Goal: Communication & Community: Answer question/provide support

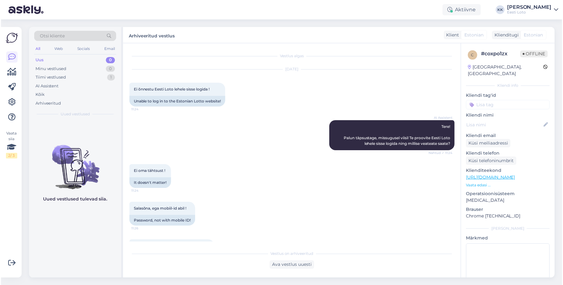
scroll to position [179, 0]
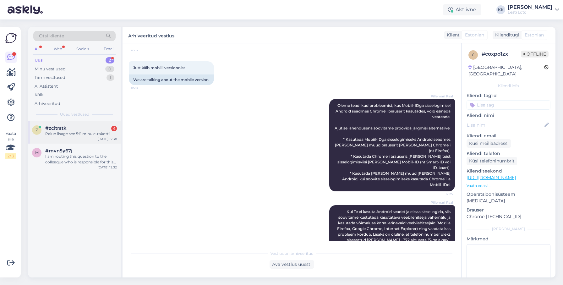
click at [82, 136] on div "Palun lisage see 5€ minu e-rakotti" at bounding box center [81, 134] width 72 height 6
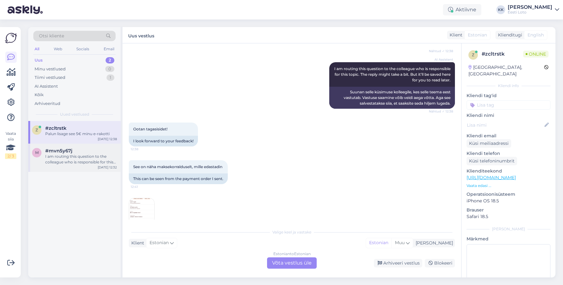
click at [82, 161] on div "I am routing this question to the colleague who is responsible for this topic. …" at bounding box center [81, 159] width 72 height 11
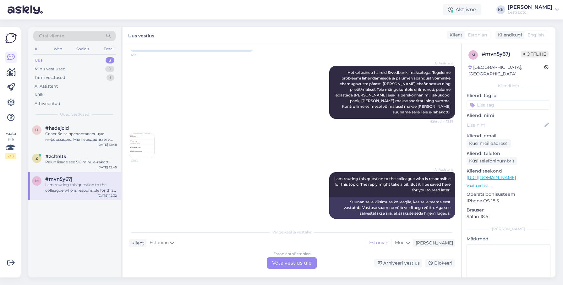
scroll to position [131, 0]
click at [146, 133] on img at bounding box center [141, 145] width 25 height 25
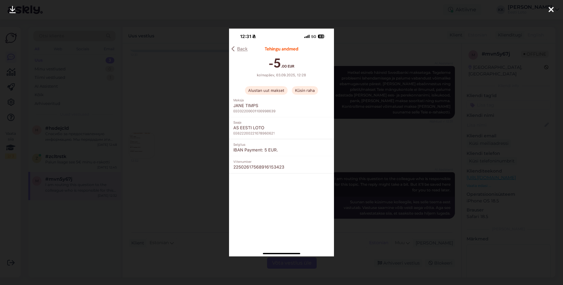
click at [552, 7] on icon at bounding box center [551, 10] width 5 height 8
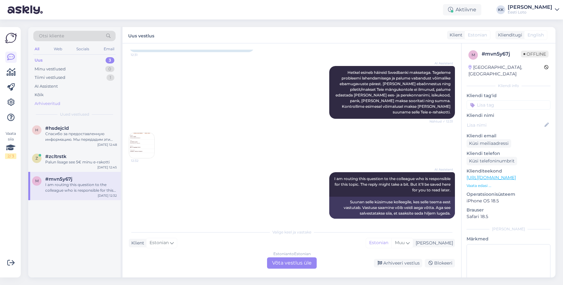
click at [61, 101] on div "Arhiveeritud" at bounding box center [74, 103] width 82 height 9
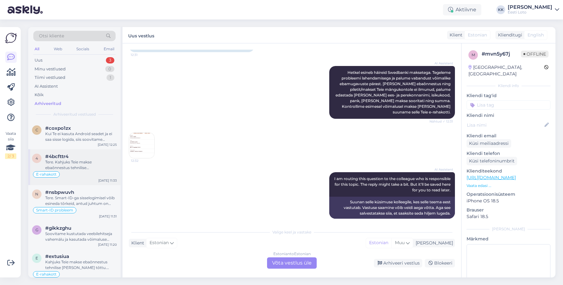
click at [68, 167] on div "Tere. Kahjuks Teie makse ebaõnnestus tehnilise [PERSON_NAME] tõttu. Kontrollisi…" at bounding box center [81, 164] width 72 height 11
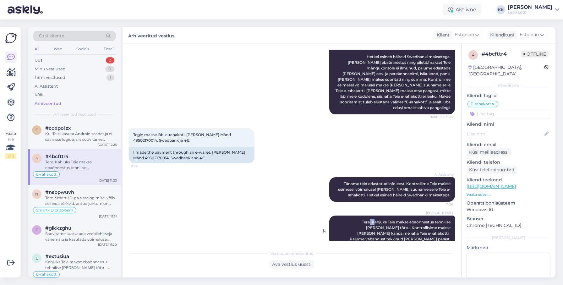
click at [351, 220] on span "Tere. Kahjuks Teie makse ebaõnnestus tehnilise [PERSON_NAME] tõttu. Kontrollisi…" at bounding box center [401, 231] width 102 height 22
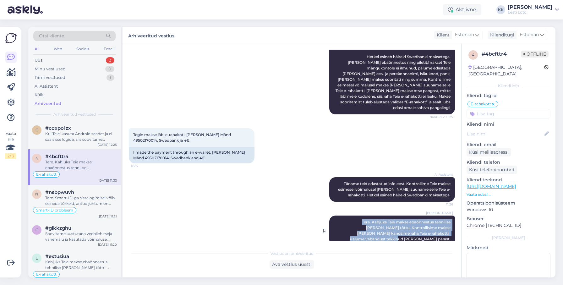
drag, startPoint x: 339, startPoint y: 216, endPoint x: 448, endPoint y: 229, distance: 110.2
click at [450, 230] on span "Tere. Kahjuks Teie makse ebaõnnestus tehnilise [PERSON_NAME] tõttu. Kontrollisi…" at bounding box center [401, 231] width 102 height 22
copy span "Tere. Kahjuks Teie makse ebaõnnestus tehnilise [PERSON_NAME] tõttu. Kontrollisi…"
click at [63, 65] on div "Minu vestlused 0" at bounding box center [74, 69] width 82 height 9
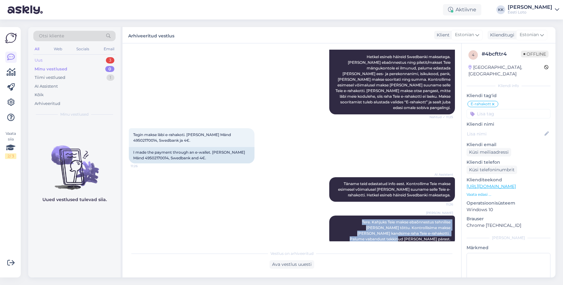
click at [64, 61] on div "Uus 3" at bounding box center [74, 60] width 82 height 9
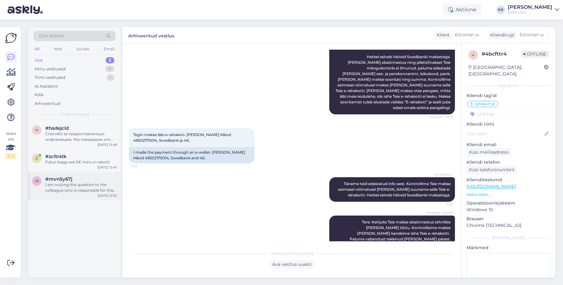
click at [49, 188] on div "I am routing this question to the colleague who is responsible for this topic. …" at bounding box center [81, 187] width 72 height 11
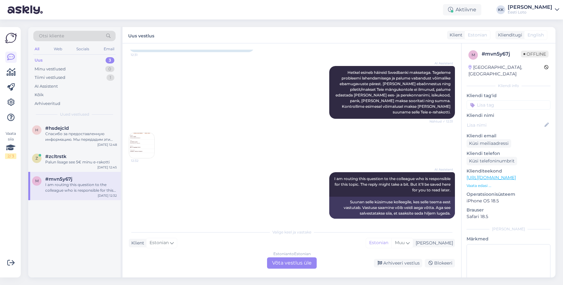
click at [145, 134] on img at bounding box center [141, 145] width 25 height 25
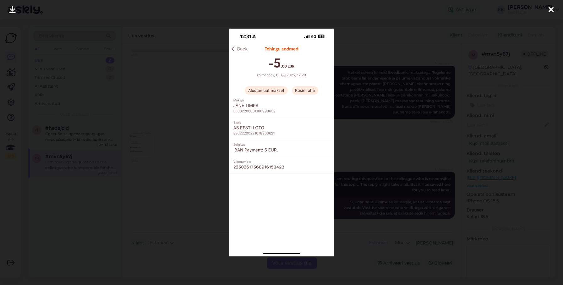
click at [551, 7] on icon at bounding box center [551, 10] width 5 height 8
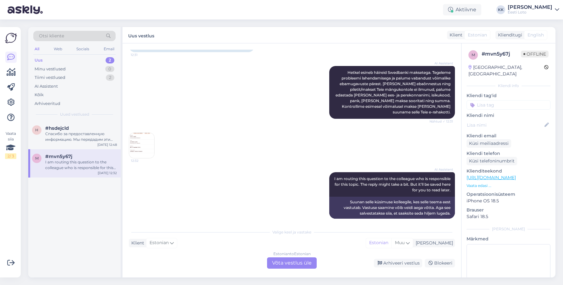
click at [298, 265] on div "Estonian to Estonian Võta vestlus üle" at bounding box center [292, 262] width 50 height 11
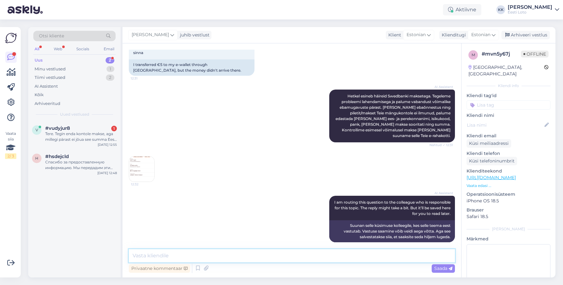
click at [294, 255] on textarea at bounding box center [292, 255] width 326 height 13
paste textarea "Tere. Kahjuks Teie makse ebaõnnestus tehnilise [PERSON_NAME] tõttu. Kontrollisi…"
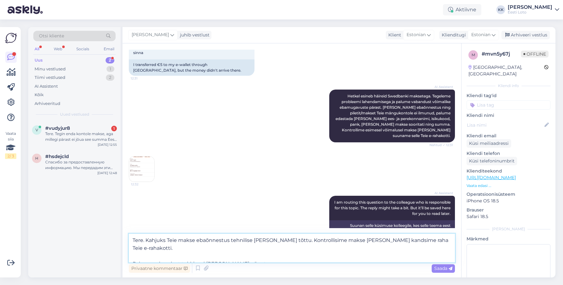
click at [132, 255] on textarea "Tere. Kahjuks Teie makse ebaõnnestus tehnilise [PERSON_NAME] tõttu. Kontrollisi…" at bounding box center [292, 248] width 326 height 29
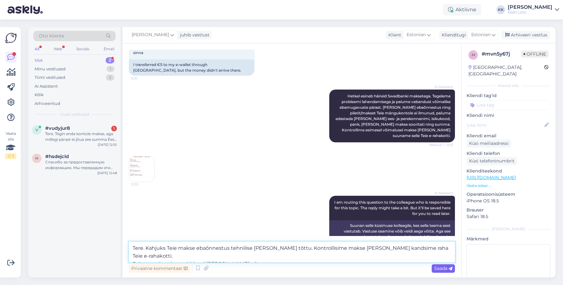
type textarea "Tere. Kahjuks Teie makse ebaõnnestus tehnilise [PERSON_NAME] tõttu. Kontrollisi…"
click at [443, 267] on span "Saada" at bounding box center [443, 269] width 18 height 6
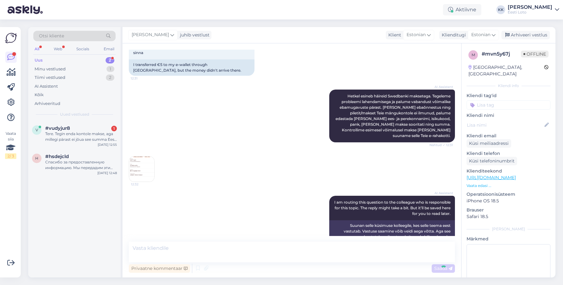
scroll to position [146, 0]
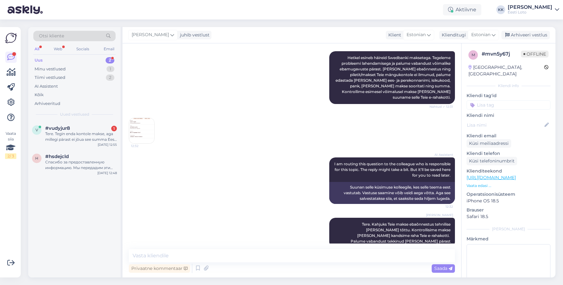
click at [496, 101] on input at bounding box center [509, 104] width 84 height 9
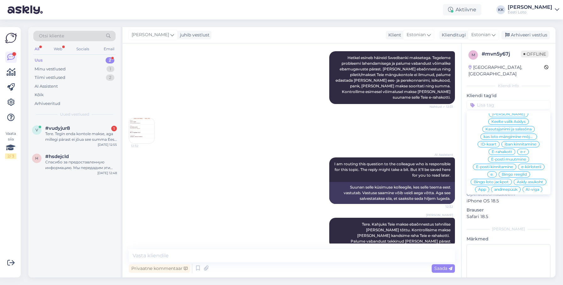
click at [504, 150] on span "E-rahakott" at bounding box center [502, 152] width 20 height 4
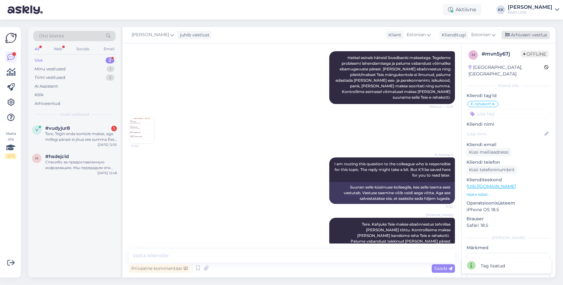
drag, startPoint x: 528, startPoint y: 35, endPoint x: 520, endPoint y: 35, distance: 7.2
click at [528, 35] on div "Arhiveeri vestlus" at bounding box center [526, 35] width 48 height 8
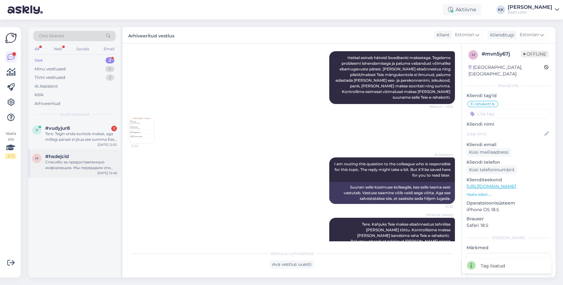
click at [60, 168] on div "Спасибо за предоставленную информацию. Мы передадим эти данные в наш финансовый…" at bounding box center [81, 164] width 72 height 11
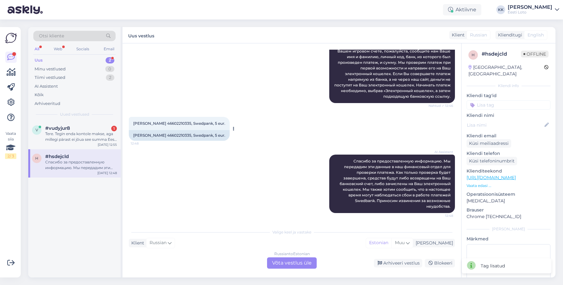
click at [180, 121] on div "[PERSON_NAME] 46602210335, Swedpank, 5 eur. 12:48" at bounding box center [179, 123] width 101 height 13
copy span "46602210335"
click at [88, 135] on div "Tere. Tegin enda kontole makse, aga millegi pärast ei jõua see summa Eesti Loto…" at bounding box center [81, 136] width 72 height 11
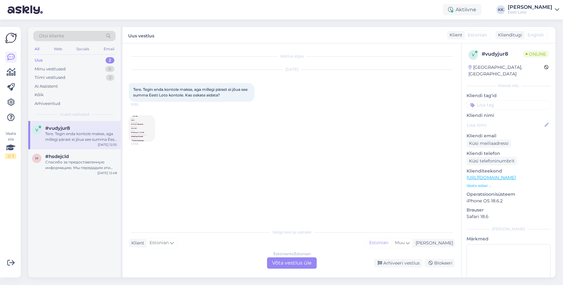
click at [144, 128] on img at bounding box center [141, 128] width 25 height 25
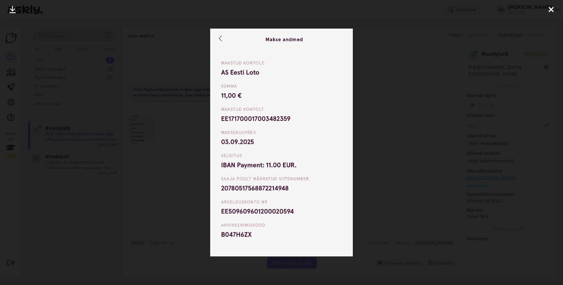
click at [550, 9] on icon at bounding box center [551, 10] width 5 height 8
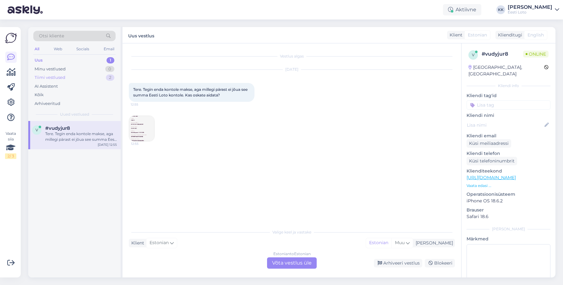
click at [66, 73] on div "Uus 1 Minu vestlused 0 Tiimi vestlused 2 AI Assistent Kõik Arhiveeritud" at bounding box center [74, 82] width 82 height 52
click at [56, 80] on div "Tiimi vestlused" at bounding box center [50, 78] width 31 height 6
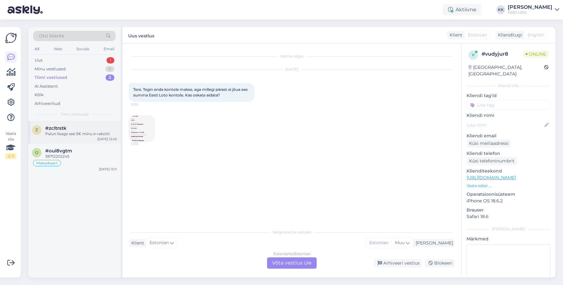
click at [94, 136] on div "Palun lisage see 5€ minu e-rakotti" at bounding box center [81, 134] width 72 height 6
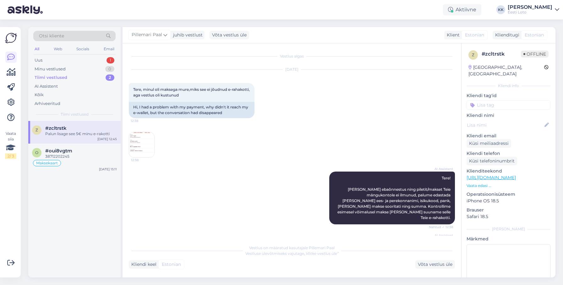
scroll to position [203, 0]
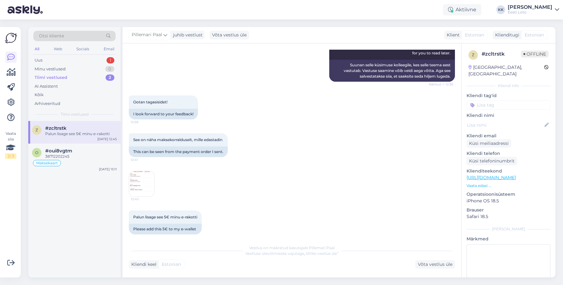
click at [141, 177] on img at bounding box center [141, 183] width 25 height 25
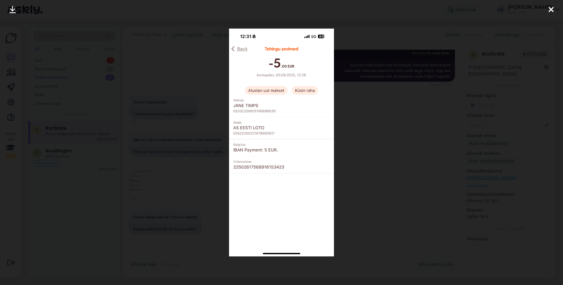
click at [553, 9] on icon at bounding box center [551, 10] width 5 height 8
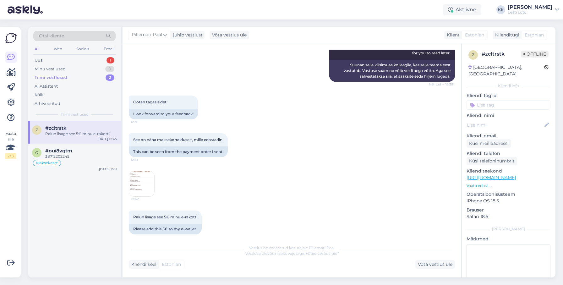
click at [149, 181] on img at bounding box center [141, 183] width 25 height 25
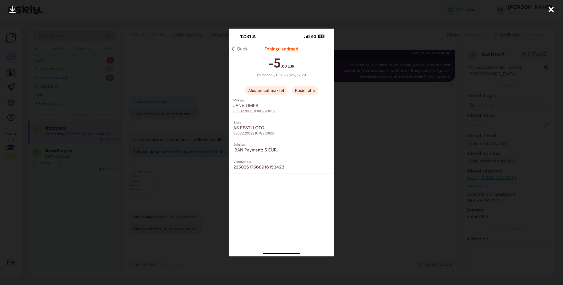
click at [551, 8] on icon at bounding box center [551, 10] width 5 height 8
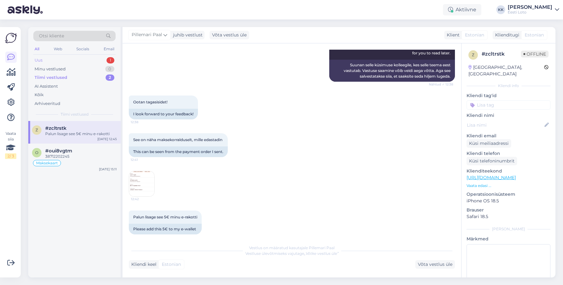
click at [65, 60] on div "Uus 1" at bounding box center [74, 60] width 82 height 9
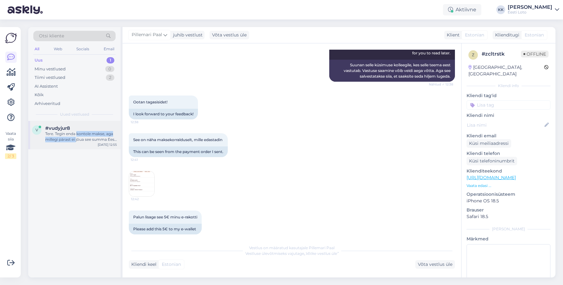
click at [77, 137] on div "Tere. Tegin enda kontole makse, aga millegi pärast ei jõua see summa Eesti Loto…" at bounding box center [81, 136] width 72 height 11
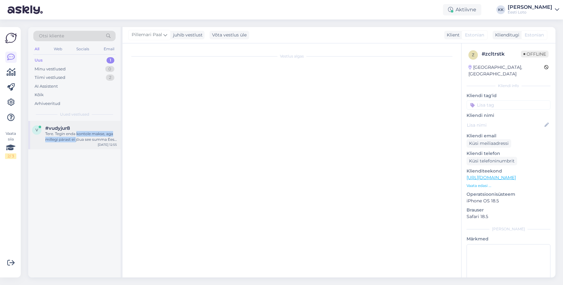
scroll to position [0, 0]
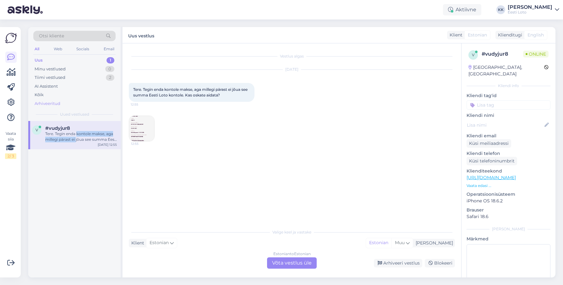
click at [73, 106] on div "Arhiveeritud" at bounding box center [74, 103] width 82 height 9
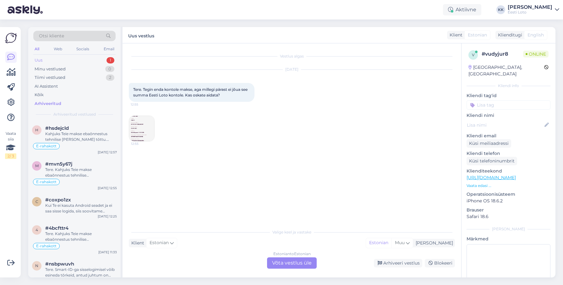
click at [59, 60] on div "Uus 1" at bounding box center [74, 60] width 82 height 9
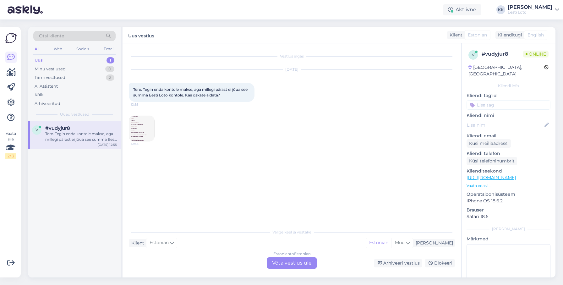
click at [143, 121] on img at bounding box center [141, 128] width 25 height 25
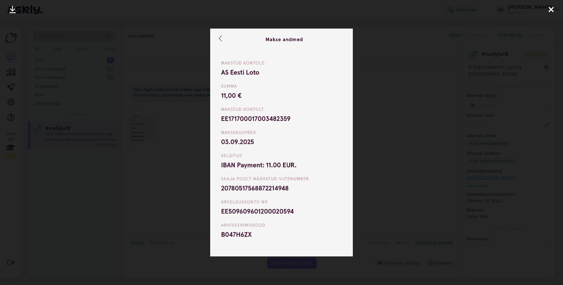
click at [551, 8] on icon at bounding box center [551, 10] width 5 height 8
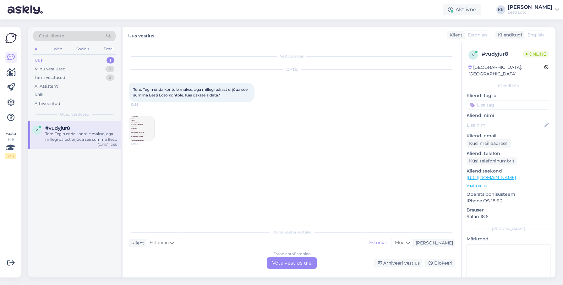
click at [147, 133] on img at bounding box center [141, 128] width 25 height 25
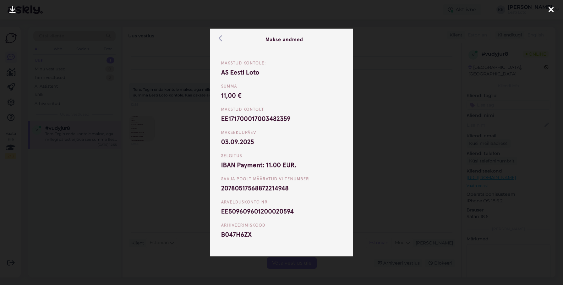
drag, startPoint x: 554, startPoint y: 8, endPoint x: 544, endPoint y: 10, distance: 10.4
click at [554, 8] on div at bounding box center [551, 10] width 13 height 20
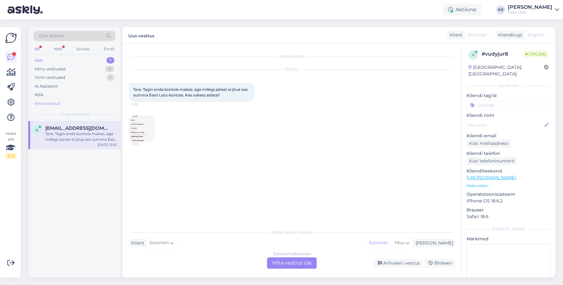
click at [63, 105] on div "Arhiveeritud" at bounding box center [74, 103] width 82 height 9
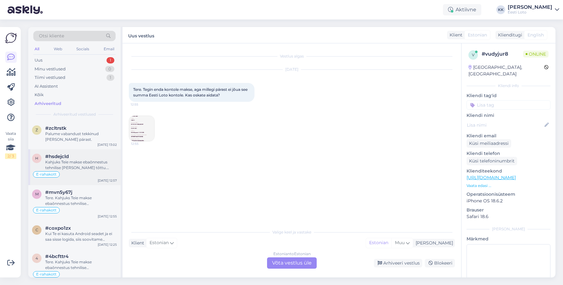
click at [68, 159] on div "Kahjuks Teie makse ebaõnnestus tehnilise [PERSON_NAME] tõttu. Kontrollisime mak…" at bounding box center [81, 164] width 72 height 11
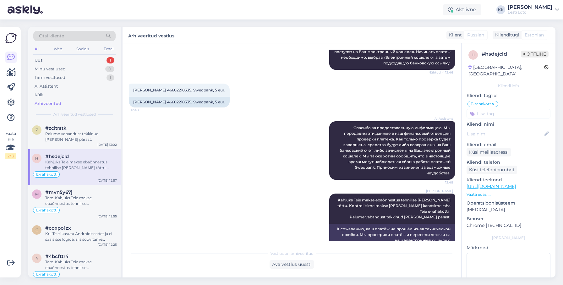
scroll to position [132, 0]
click at [79, 140] on div "Palume vabandust tekkinud [PERSON_NAME] pärast." at bounding box center [81, 136] width 72 height 11
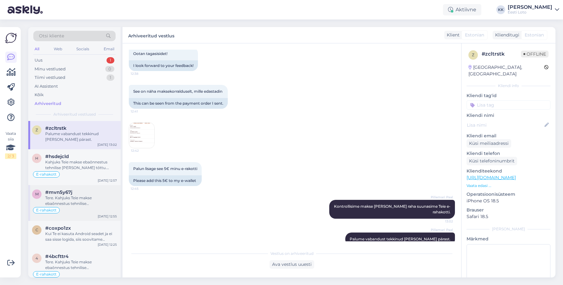
click at [78, 207] on div "Tere. Kahjuks Teie makse ebaõnnestus tehnilise [PERSON_NAME] tõttu. Kontrollisi…" at bounding box center [81, 200] width 72 height 11
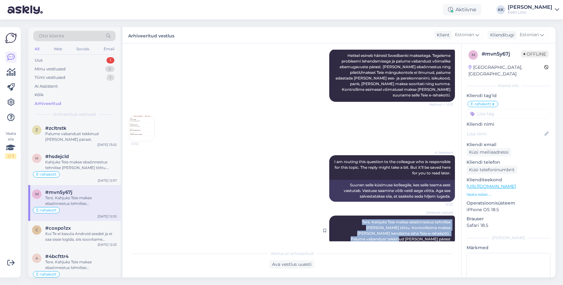
drag, startPoint x: 338, startPoint y: 216, endPoint x: 451, endPoint y: 231, distance: 113.8
click at [451, 231] on div "[PERSON_NAME] Tere. Kahjuks Teie makse ebaõnnestus tehnilise [PERSON_NAME] tõtt…" at bounding box center [392, 231] width 126 height 30
copy span "Tere. Kahjuks Teie makse ebaõnnestus tehnilise [PERSON_NAME] tõttu. Kontrollisi…"
click at [80, 60] on div "Uus 1" at bounding box center [74, 60] width 82 height 9
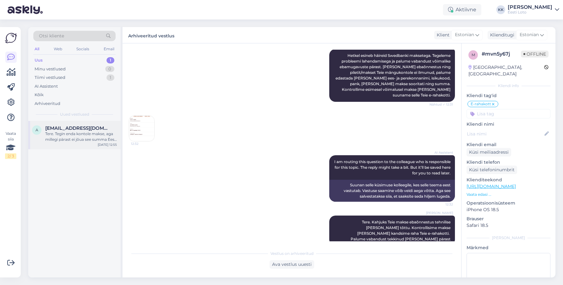
click at [70, 130] on span "[EMAIL_ADDRESS][DOMAIN_NAME]" at bounding box center [77, 128] width 65 height 6
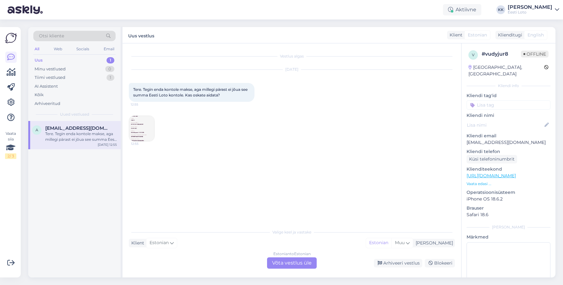
click at [293, 261] on div "Estonian to Estonian Võta vestlus üle" at bounding box center [292, 262] width 50 height 11
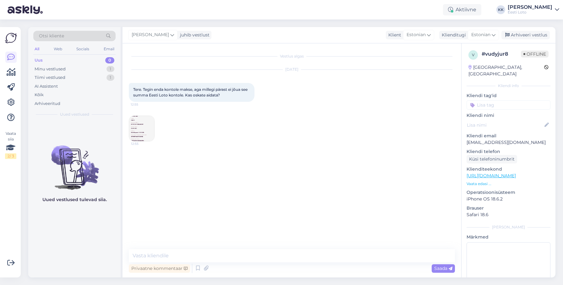
click at [134, 126] on img at bounding box center [141, 128] width 25 height 25
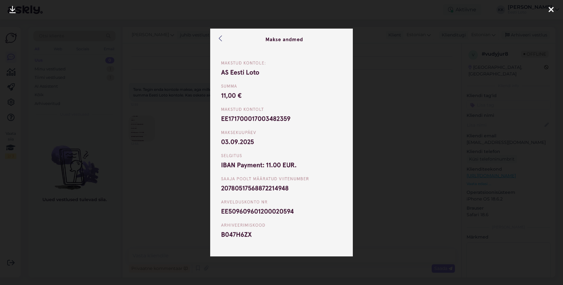
click at [552, 10] on icon at bounding box center [551, 10] width 5 height 8
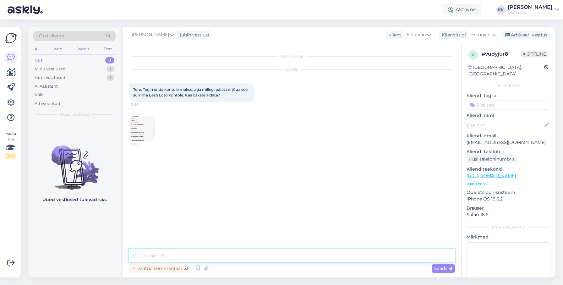
click at [294, 256] on textarea at bounding box center [292, 255] width 326 height 13
paste textarea "Tere. Kahjuks Teie makse ebaõnnestus tehnilise [PERSON_NAME] tõttu. Kontrollisi…"
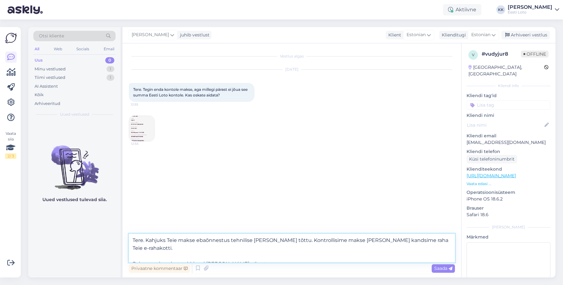
click at [132, 253] on textarea "Tere. Kahjuks Teie makse ebaõnnestus tehnilise [PERSON_NAME] tõttu. Kontrollisi…" at bounding box center [292, 248] width 326 height 29
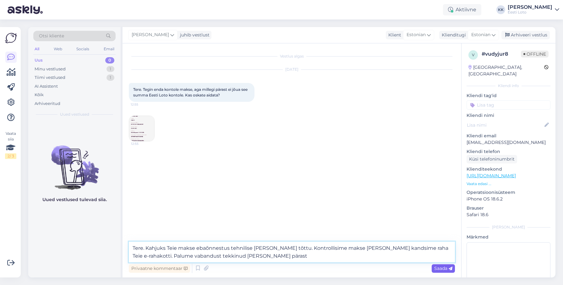
type textarea "Tere. Kahjuks Teie makse ebaõnnestus tehnilise [PERSON_NAME] tõttu. Kontrollisi…"
click at [444, 267] on span "Saada" at bounding box center [443, 269] width 18 height 6
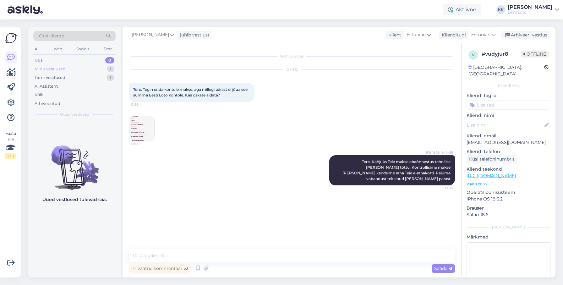
click at [55, 69] on div "Minu vestlused" at bounding box center [50, 69] width 31 height 6
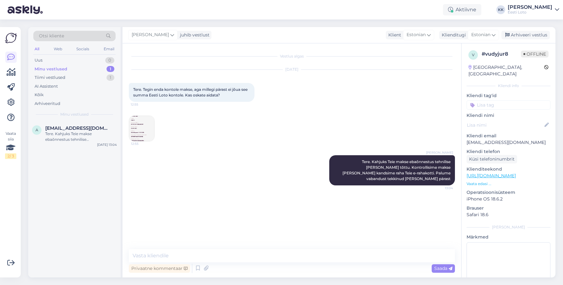
click at [487, 100] on input at bounding box center [509, 104] width 84 height 9
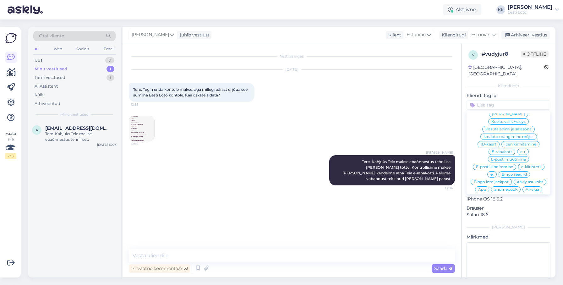
click at [510, 150] on span "E-rahakott" at bounding box center [502, 152] width 20 height 4
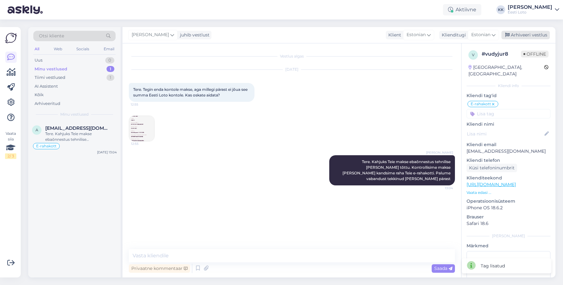
click at [540, 32] on div "Arhiveeri vestlus" at bounding box center [526, 35] width 48 height 8
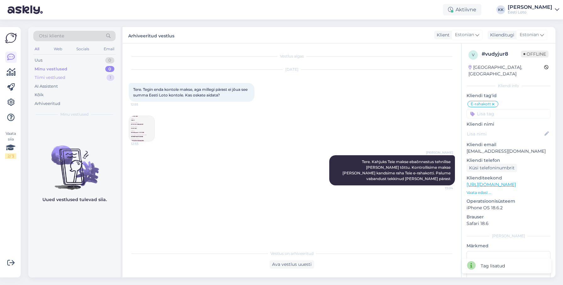
click at [51, 80] on div "Tiimi vestlused" at bounding box center [50, 78] width 31 height 6
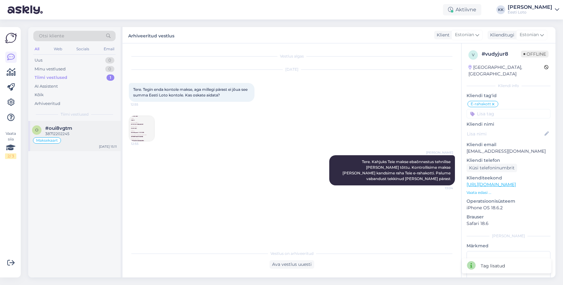
click at [66, 133] on div "38712202245" at bounding box center [81, 134] width 72 height 6
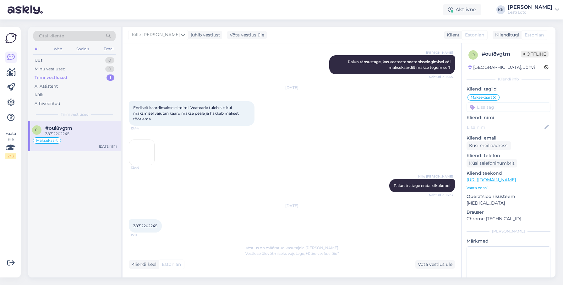
scroll to position [405, 0]
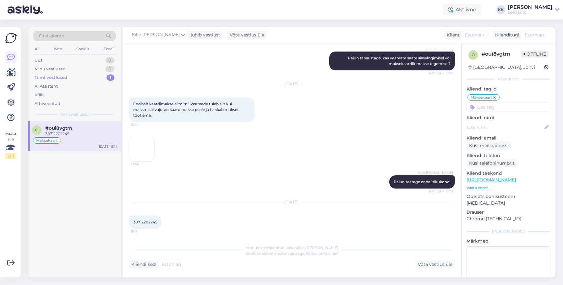
click at [145, 222] on span "38712202245" at bounding box center [145, 222] width 24 height 5
copy span "38712202245"
click at [61, 55] on div "Otsi kliente All Web Socials Email Uus 1 Minu vestlused 0 Tiimi vestlused 1 AI …" at bounding box center [74, 74] width 92 height 94
click at [58, 60] on div "Uus 1" at bounding box center [74, 60] width 82 height 9
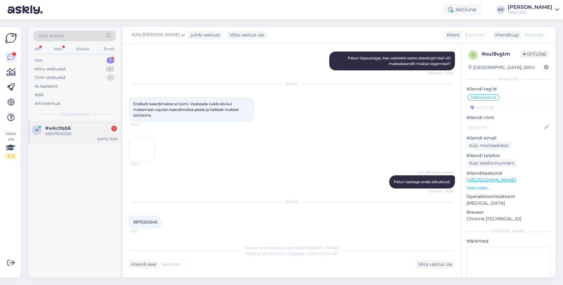
click at [79, 139] on div "w #wkcltsb6 1 46007040220 [DATE] 13:08" at bounding box center [74, 132] width 92 height 23
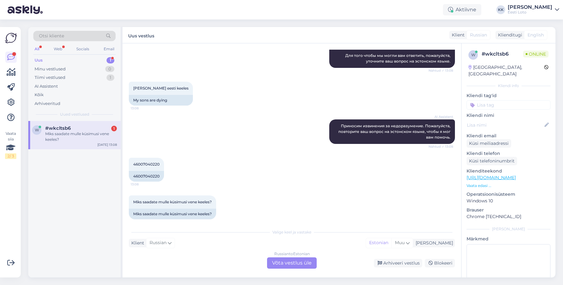
scroll to position [89, 0]
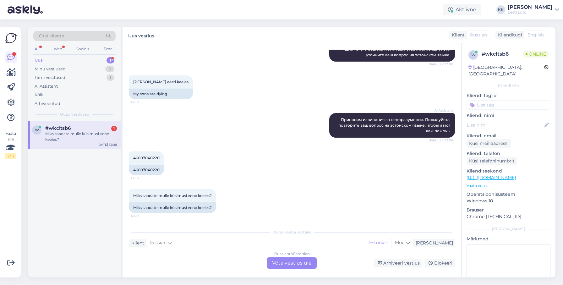
click at [74, 146] on div "w #wkcltsb6 1 Miks [PERSON_NAME] küsimusi vene keeles? [DATE] 13:08" at bounding box center [74, 135] width 92 height 28
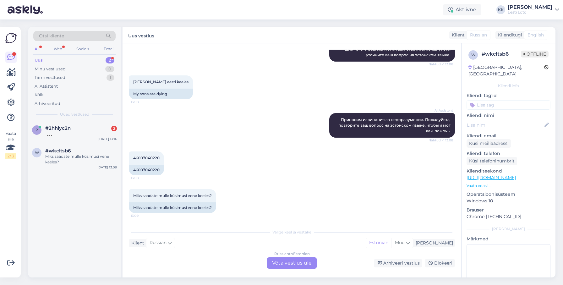
click at [79, 62] on div "Uus 2" at bounding box center [74, 60] width 82 height 9
click at [67, 130] on span "#2hhlyc2n" at bounding box center [57, 128] width 25 height 6
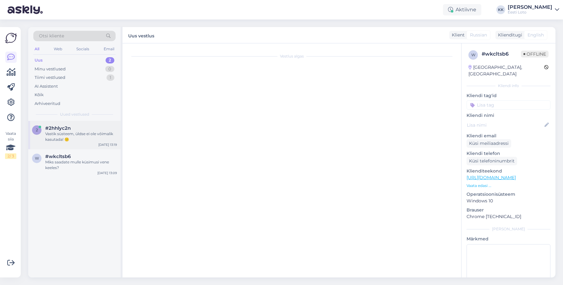
scroll to position [19, 0]
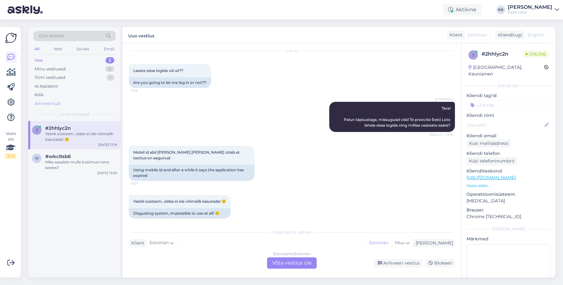
click at [64, 103] on div "Arhiveeritud" at bounding box center [74, 103] width 82 height 9
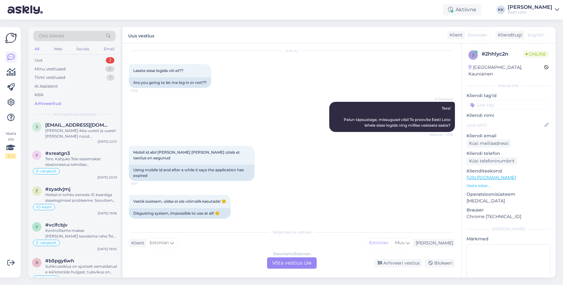
scroll to position [2271, 0]
click at [98, 37] on div "Otsi kliente" at bounding box center [74, 36] width 82 height 10
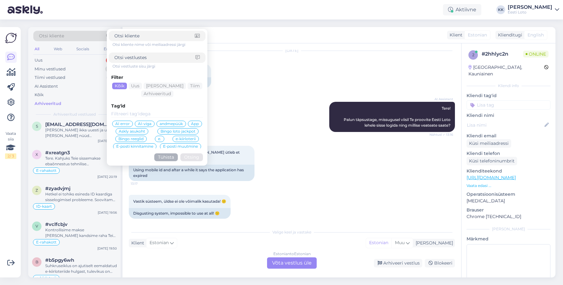
click at [172, 58] on input at bounding box center [154, 57] width 81 height 7
click at [137, 131] on div "Mobiil-ID" at bounding box center [133, 134] width 24 height 6
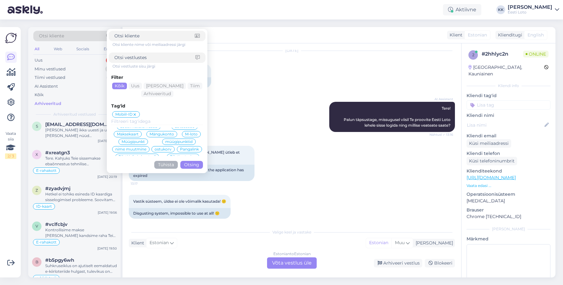
click at [189, 165] on button "Otsing" at bounding box center [191, 165] width 23 height 8
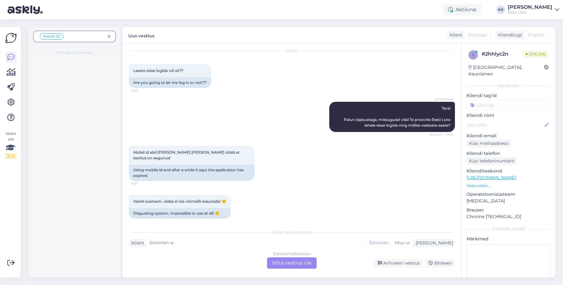
scroll to position [0, 0]
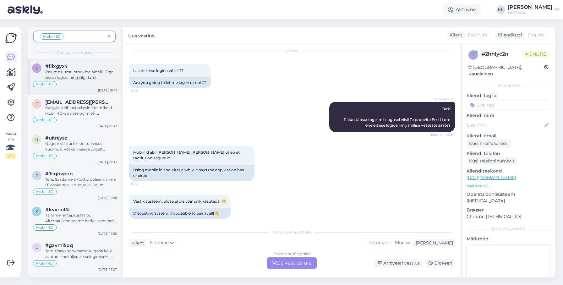
click at [90, 75] on div "Palume uuesti proovida Mobiil-IDga sissse logida ning jälgida, et [PERSON_NAME]…" at bounding box center [81, 74] width 72 height 11
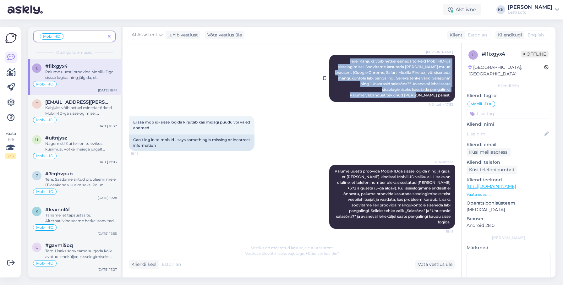
drag, startPoint x: 347, startPoint y: 61, endPoint x: 440, endPoint y: 101, distance: 101.6
click at [440, 101] on div "[PERSON_NAME] Tere. Kahjuks võib hetkel esineda tõrkeid Mobiil-ID-ga sisselogim…" at bounding box center [392, 78] width 126 height 47
copy span "Tere. Kahjuks võib hetkel esineda tõrkeid Mobiil-ID-ga sisselogimisel. Soovitam…"
click at [111, 36] on icon at bounding box center [109, 37] width 3 height 4
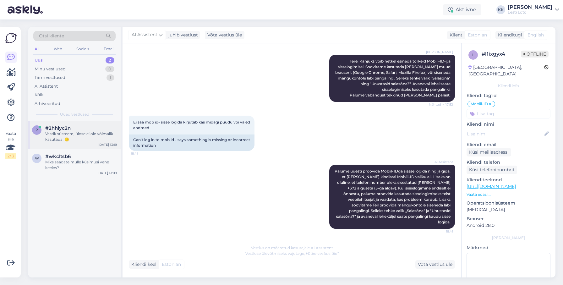
click at [58, 137] on div "Vastik süsteem, üldse ei ole võimalik kasutada! 😕" at bounding box center [81, 136] width 72 height 11
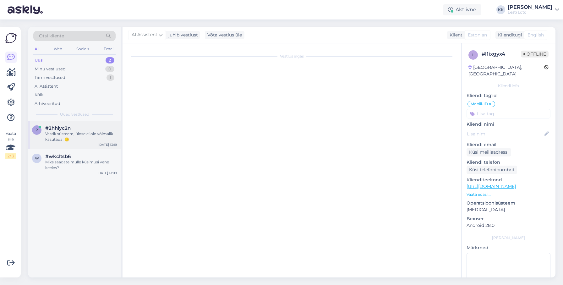
scroll to position [19, 0]
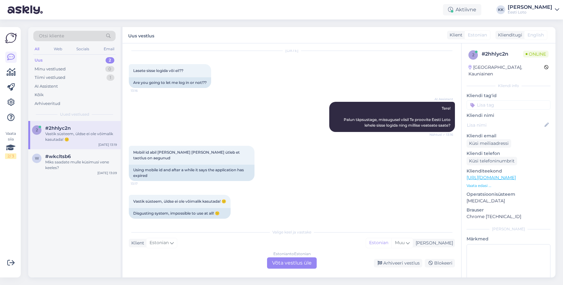
click at [281, 261] on div "Estonian to Estonian Võta vestlus üle" at bounding box center [292, 262] width 50 height 11
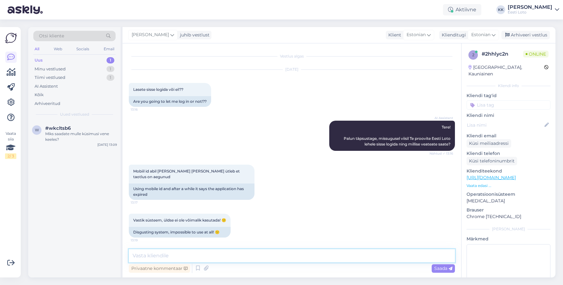
click at [279, 257] on textarea at bounding box center [292, 255] width 326 height 13
paste textarea "Tere. Kahjuks võib hetkel esineda tõrkeid Mobiil-ID-ga sisselogimisel. Soovitam…"
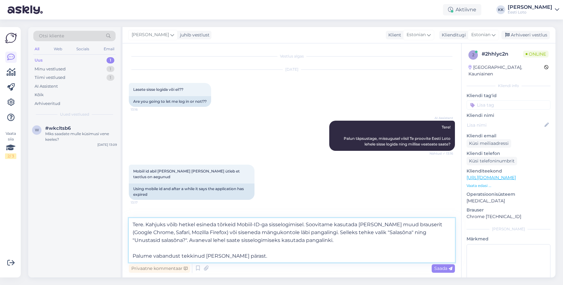
click at [421, 226] on textarea "Tere. Kahjuks võib hetkel esineda tõrkeid Mobiil-ID-ga sisselogimisel. Soovitam…" at bounding box center [292, 240] width 326 height 44
click at [153, 232] on textarea "Tere. Kahjuks võib hetkel esineda tõrkeid Mobiil-ID-ga sisselogimisel. Soovitam…" at bounding box center [292, 240] width 326 height 44
type textarea "Tere. Kahjuks võib hetkel esineda tõrkeid Mobiil-ID-ga sisselogimisel. Soovitam…"
click at [439, 268] on span "Saada" at bounding box center [443, 269] width 18 height 6
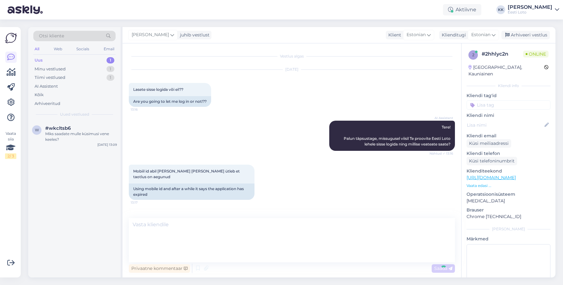
scroll to position [62, 0]
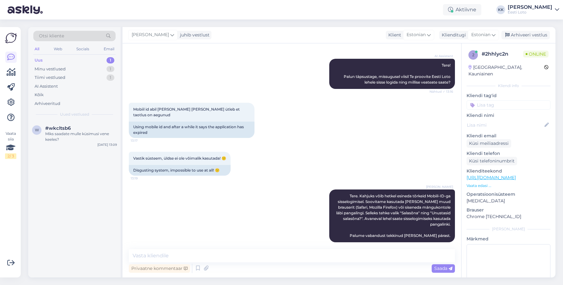
click at [498, 100] on input at bounding box center [509, 104] width 84 height 9
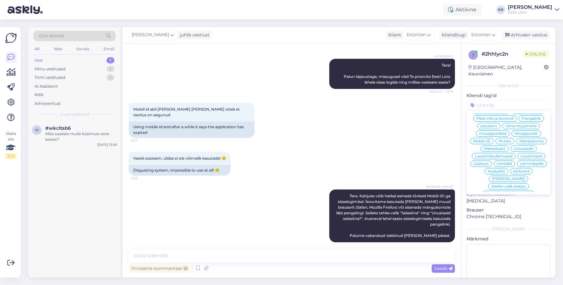
scroll to position [116, 0]
click at [489, 124] on div "[PERSON_NAME] võidu väljamaksmine võiduteavitus Võidufond vestlusaken [PERSON_N…" at bounding box center [509, 152] width 84 height 79
click at [487, 140] on span "Mobiil-ID" at bounding box center [481, 142] width 17 height 4
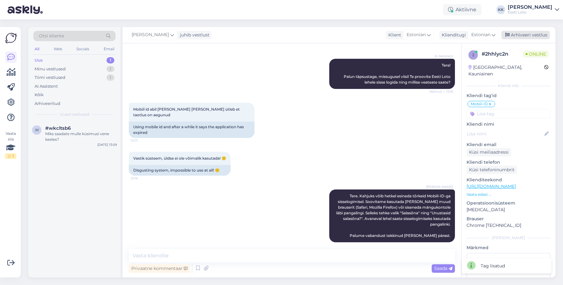
click at [533, 36] on div "Arhiveeri vestlus" at bounding box center [526, 35] width 48 height 8
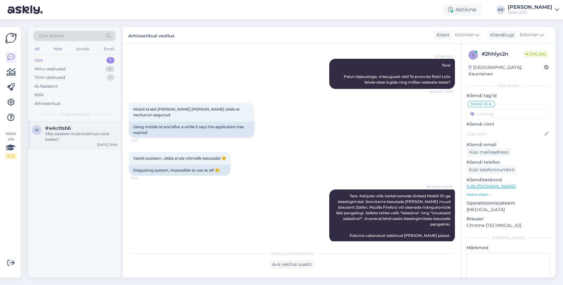
click at [84, 138] on div "Miks saadate mulle küsimusi vene keeles?" at bounding box center [81, 136] width 72 height 11
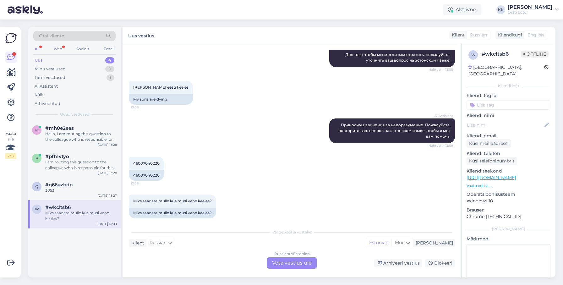
scroll to position [89, 0]
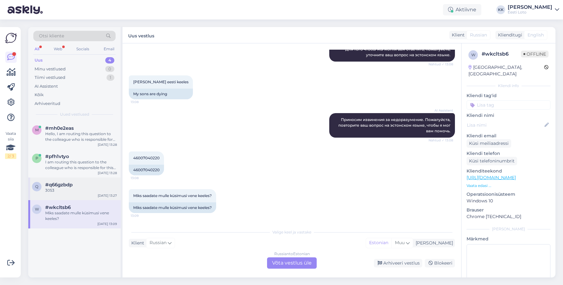
click at [77, 189] on div "3053" at bounding box center [81, 191] width 72 height 6
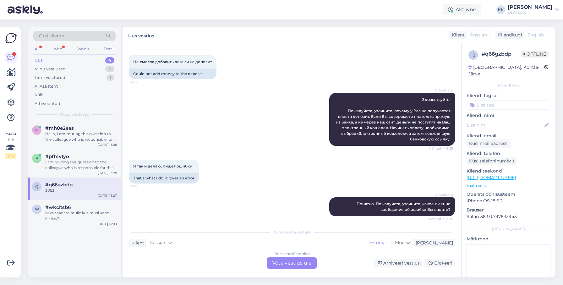
scroll to position [0, 0]
click at [60, 172] on div "p #pfh1vtyo I am routing this question to the colleague who is responsible for …" at bounding box center [74, 163] width 92 height 28
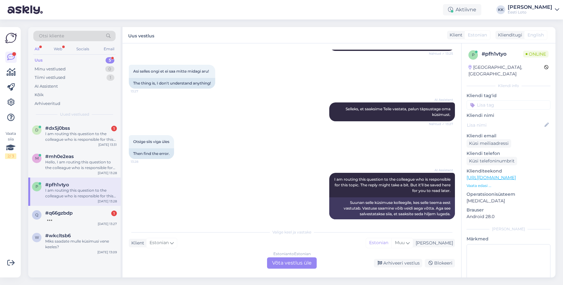
scroll to position [106, 0]
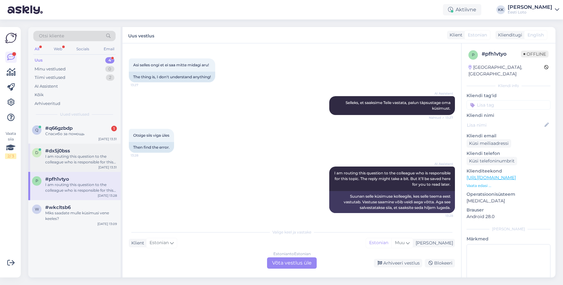
click at [90, 155] on div "I am routing this question to the colleague who is responsible for this topic. …" at bounding box center [81, 159] width 72 height 11
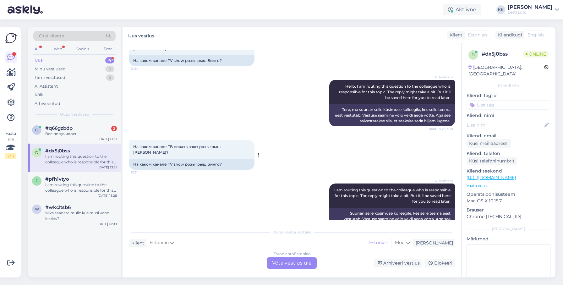
scroll to position [52, 0]
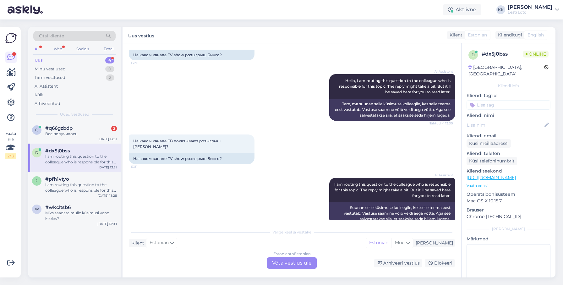
click at [290, 263] on div "Estonian to Estonian Võta vestlus üle" at bounding box center [292, 262] width 50 height 11
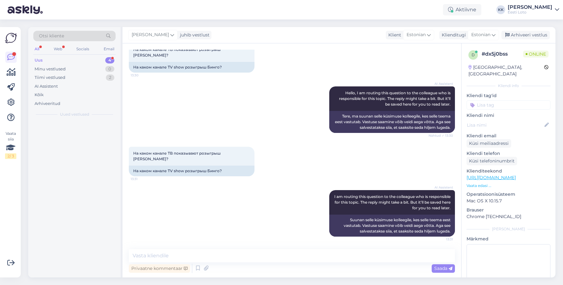
scroll to position [29, 0]
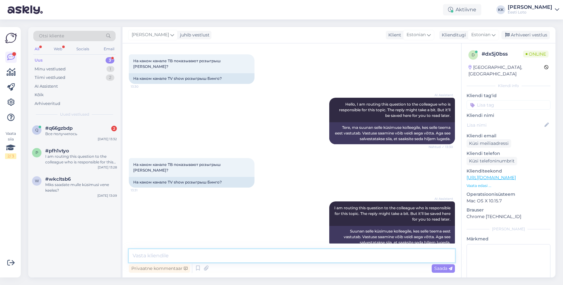
click at [257, 255] on textarea at bounding box center [292, 255] width 326 height 13
type textarea "Tere. Bingo loto loosimist on võimalik vaadata TV3 kanalilt."
click at [443, 267] on span "Saada" at bounding box center [443, 269] width 18 height 6
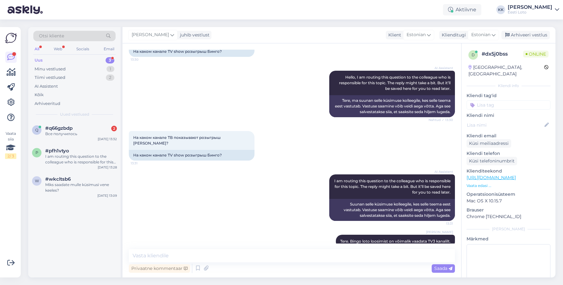
click at [505, 100] on input at bounding box center [509, 104] width 84 height 9
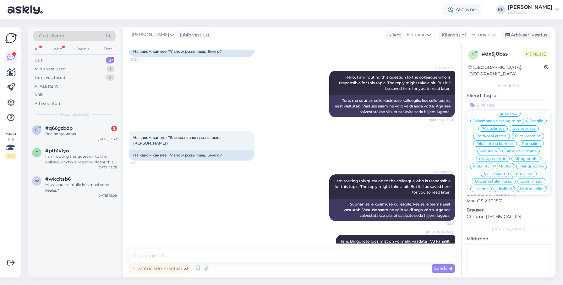
scroll to position [91, 0]
click at [530, 173] on span "Lotosaade" at bounding box center [524, 175] width 20 height 4
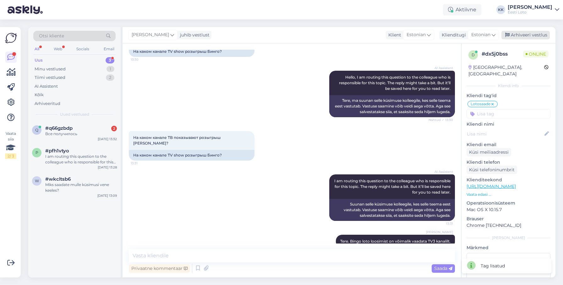
click at [534, 36] on div "Arhiveeri vestlus" at bounding box center [526, 35] width 48 height 8
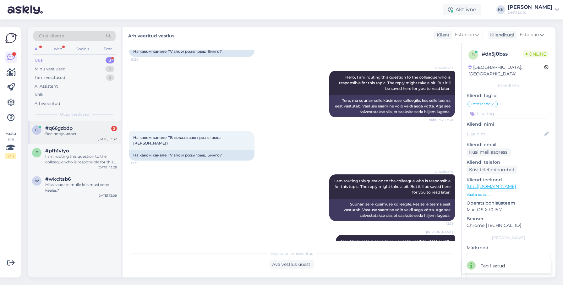
click at [73, 128] on span "#q66gzbdp" at bounding box center [58, 128] width 27 height 6
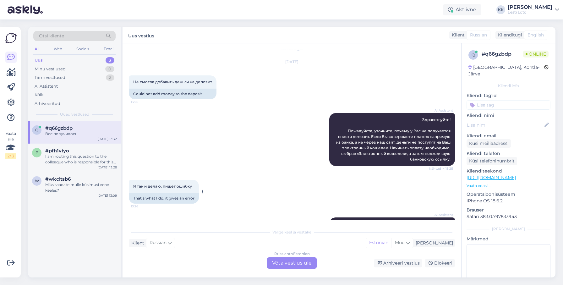
scroll to position [0, 0]
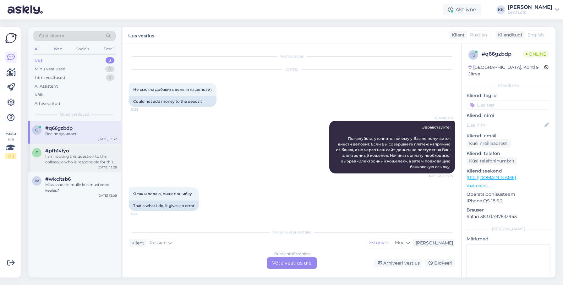
click at [66, 151] on span "#pfh1vtyo" at bounding box center [57, 151] width 24 height 6
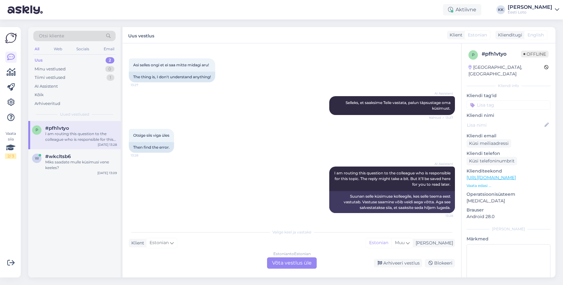
click at [92, 142] on div "I am routing this question to the colleague who is responsible for this topic. …" at bounding box center [81, 136] width 72 height 11
